Goal: Find specific page/section: Find specific page/section

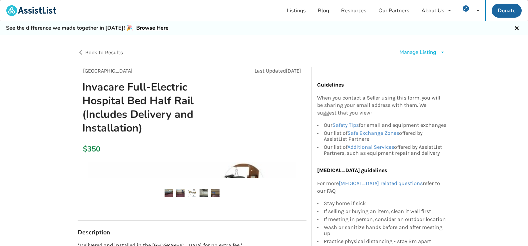
click at [96, 52] on span "Back to Results" at bounding box center [104, 52] width 38 height 6
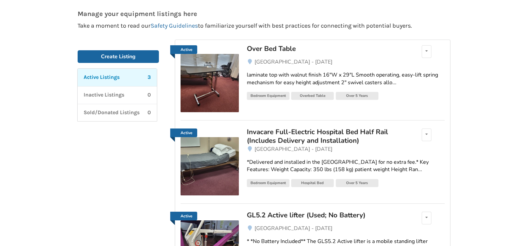
scroll to position [67, 0]
click at [270, 49] on div "Over Bed Table" at bounding box center [324, 48] width 155 height 9
